Goal: Book appointment/travel/reservation

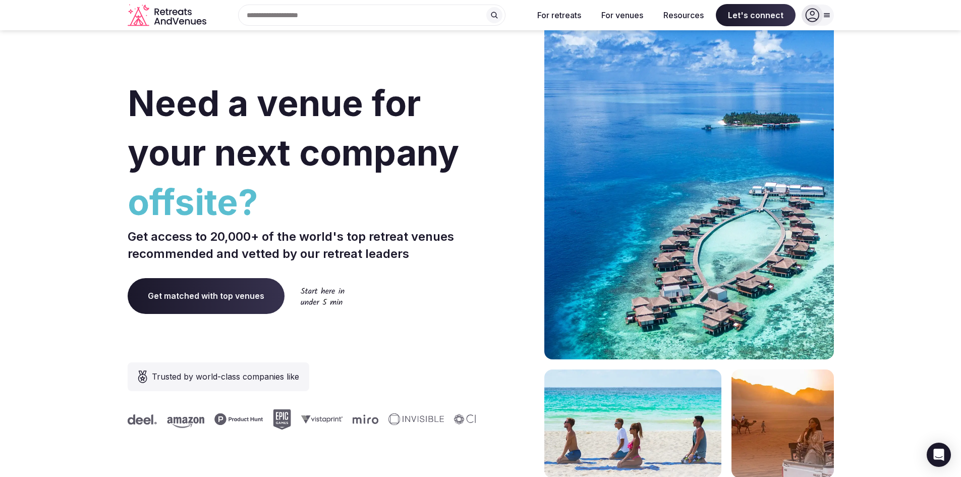
click at [292, 10] on input "text" at bounding box center [371, 15] width 267 height 21
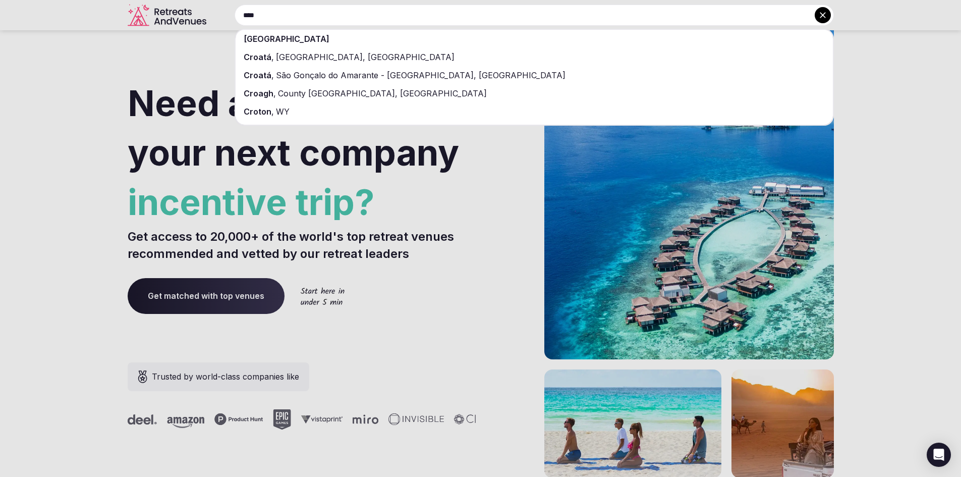
type input "****"
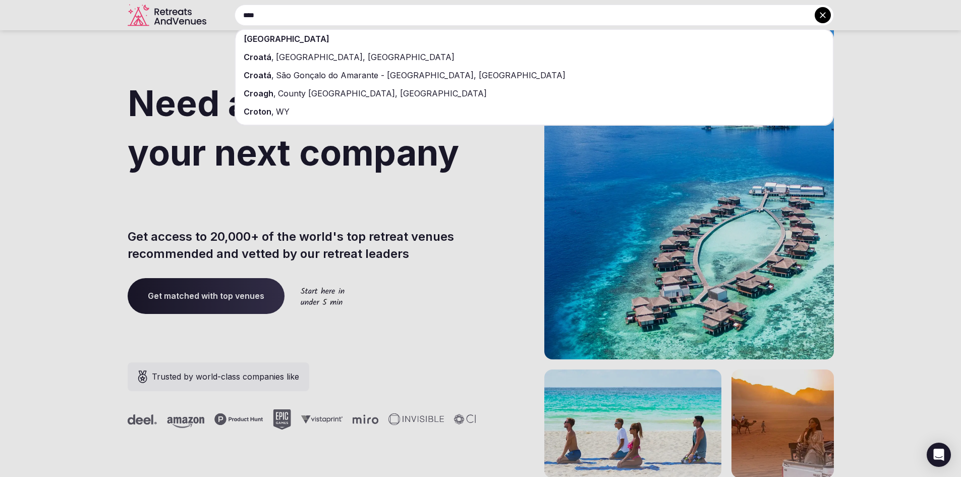
click at [296, 38] on div "[GEOGRAPHIC_DATA]" at bounding box center [535, 39] width 598 height 18
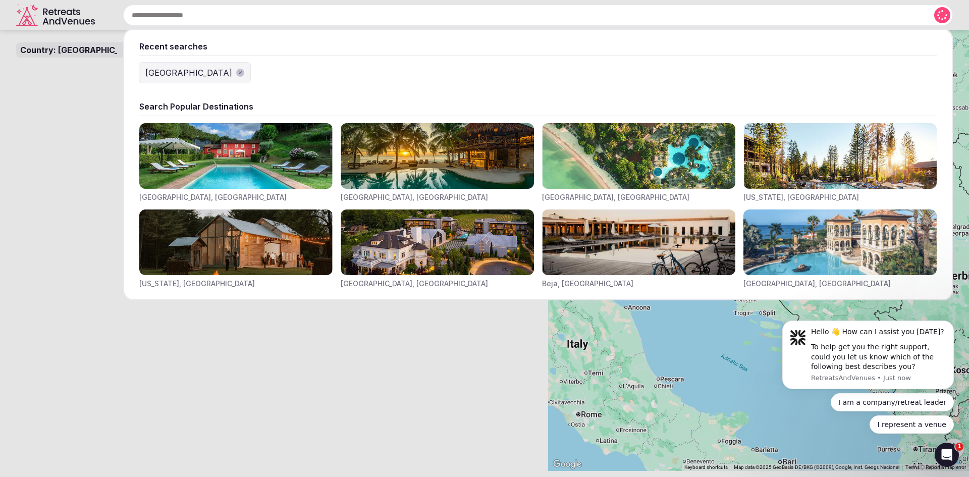
click at [348, 19] on input "text" at bounding box center [538, 15] width 830 height 21
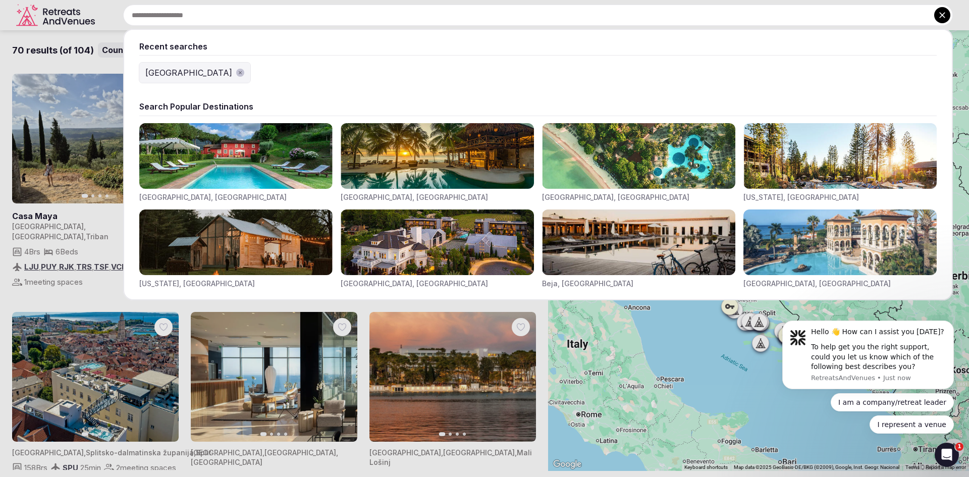
click at [63, 66] on div at bounding box center [484, 238] width 969 height 477
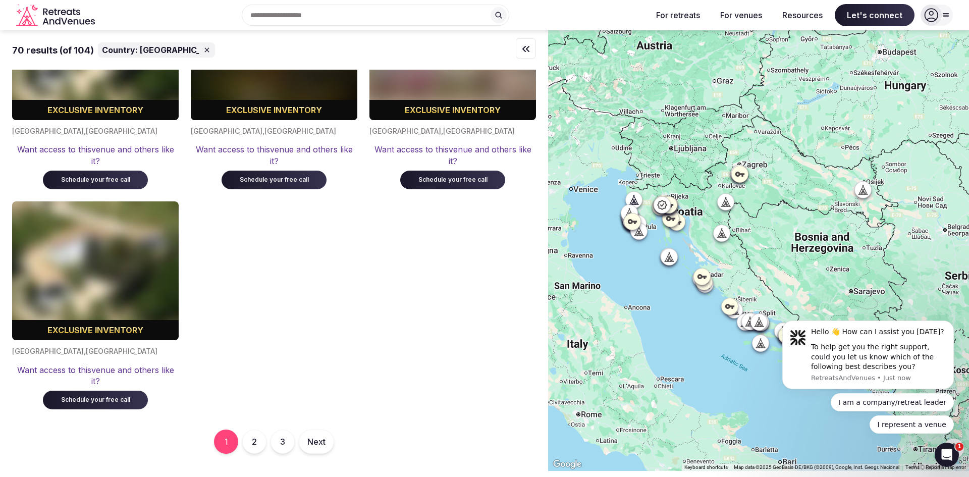
scroll to position [5265, 0]
click at [258, 439] on button "2" at bounding box center [254, 441] width 24 height 24
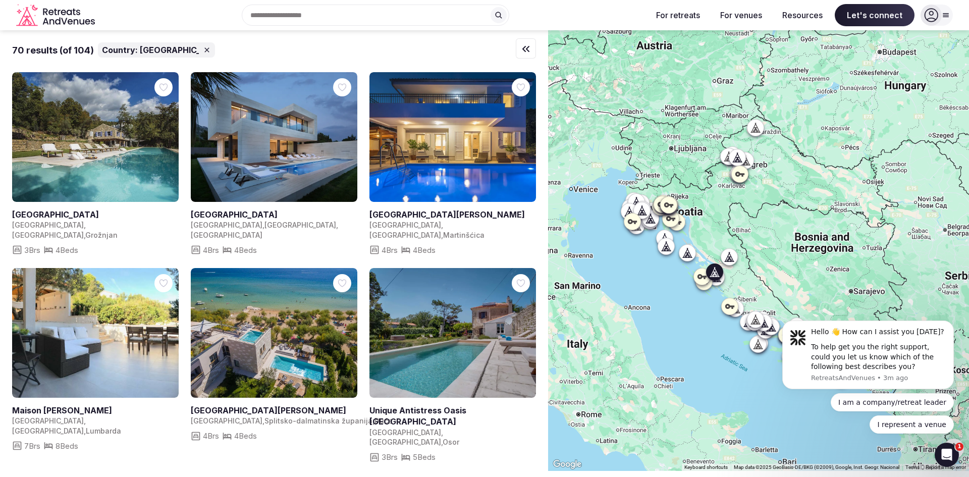
scroll to position [2508, 0]
